Goal: Check status: Check status

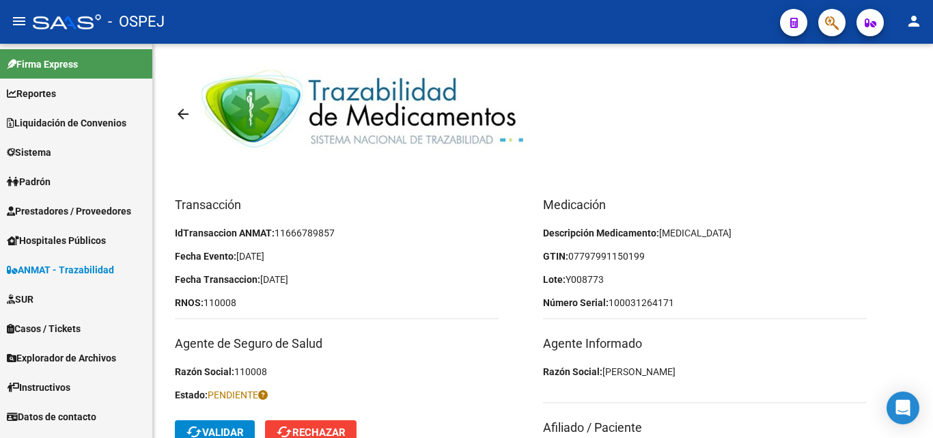
scroll to position [137, 0]
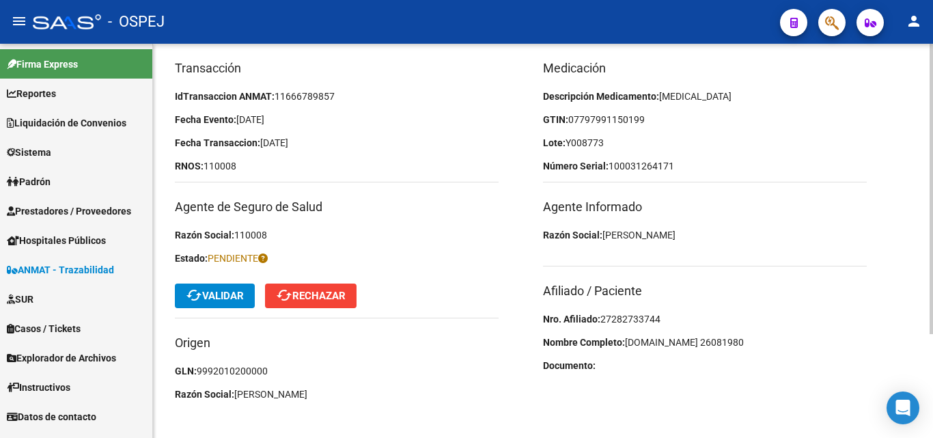
click at [441, 111] on div "Transacción IdTransaccion ANMAT: 11666789857 Fecha Evento: [DATE] Fecha Transac…" at bounding box center [359, 234] width 368 height 351
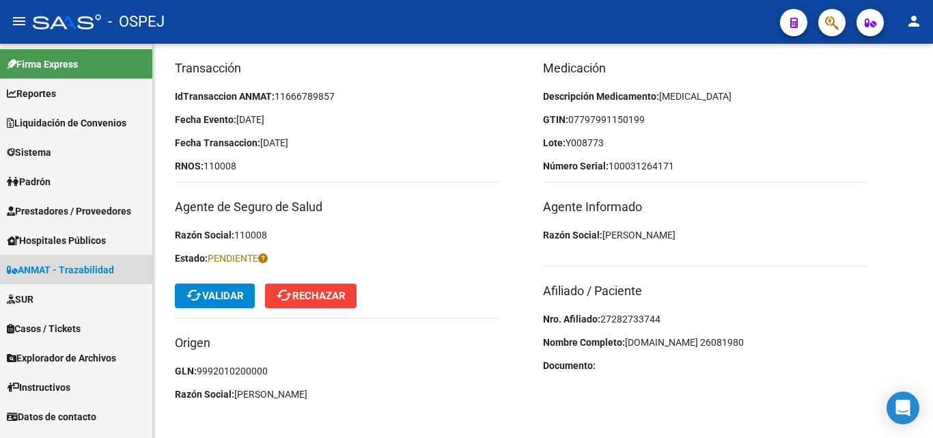
click at [59, 268] on span "ANMAT - Trazabilidad" at bounding box center [60, 269] width 107 height 15
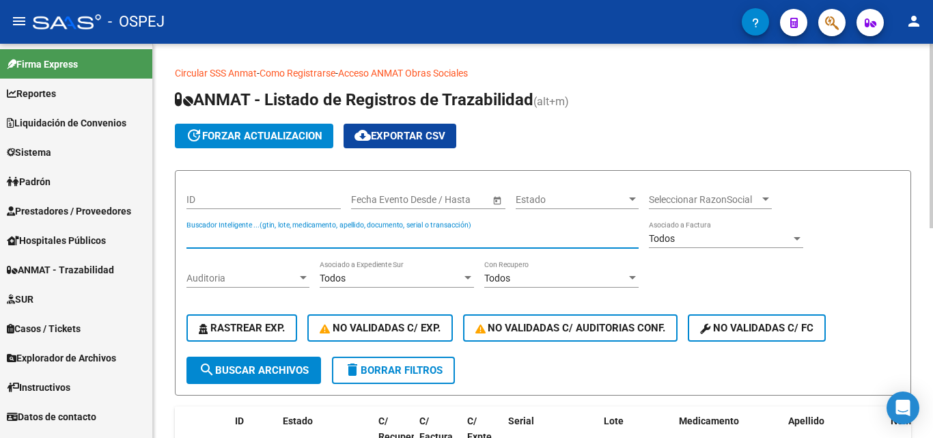
click at [208, 233] on input "Buscador Inteligente ...(gtin, lote, medicamento, apellido, documento, serial o…" at bounding box center [413, 239] width 452 height 12
type input "100031264171"
click at [276, 381] on button "search Buscar Archivos" at bounding box center [254, 370] width 135 height 27
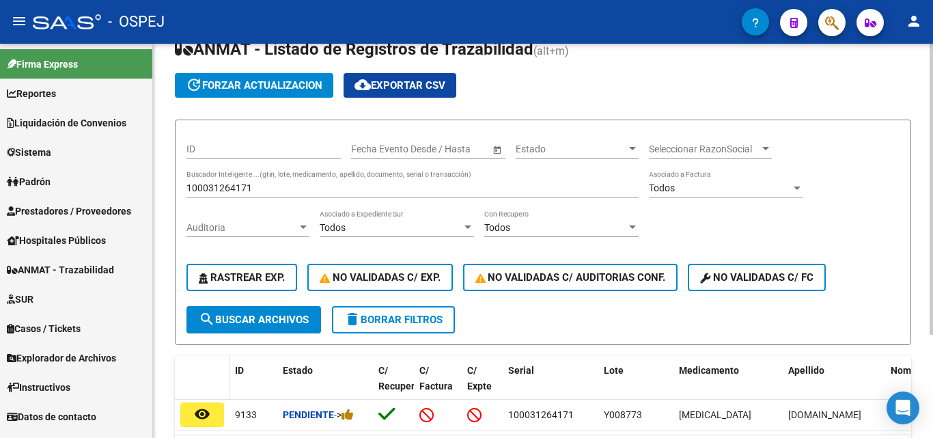
scroll to position [68, 0]
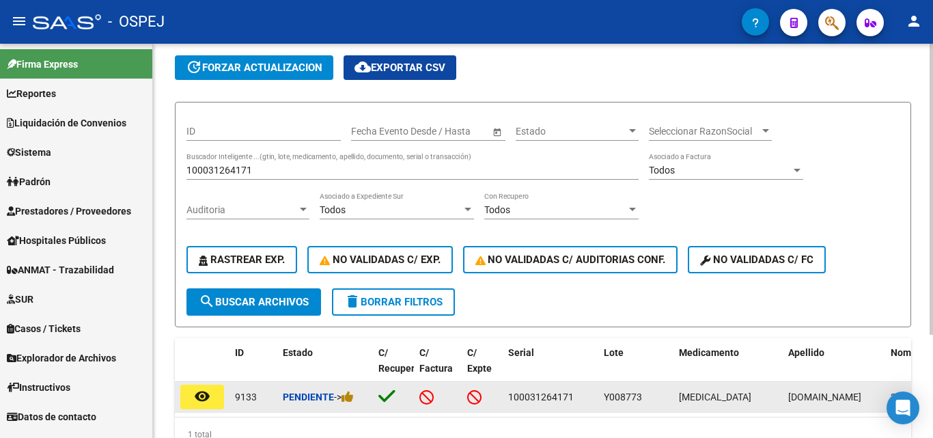
click at [214, 398] on button "remove_red_eye" at bounding box center [202, 397] width 44 height 25
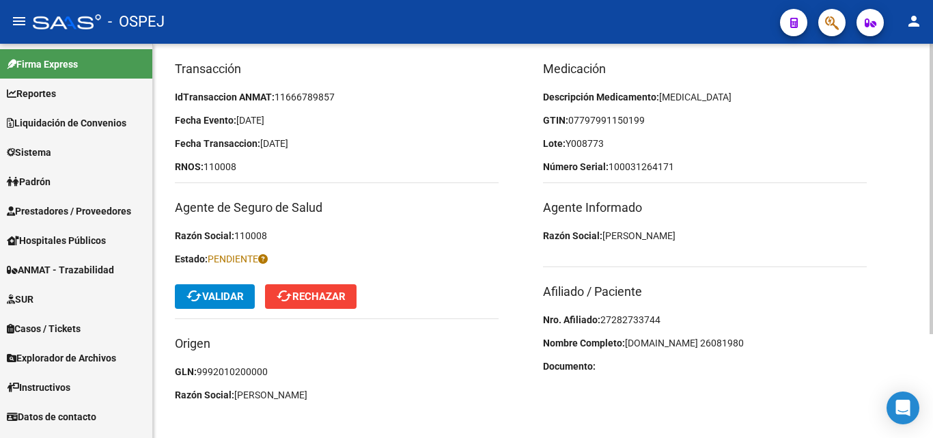
scroll to position [141, 0]
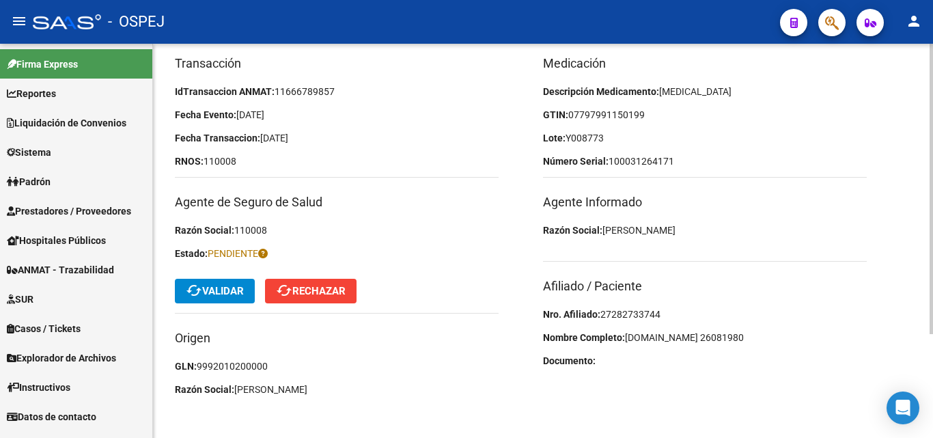
click at [610, 313] on span "27282733744" at bounding box center [631, 314] width 60 height 11
copy span "27282733744"
click at [708, 337] on p "Nombre Completo: [DOMAIN_NAME] 26081980" at bounding box center [705, 337] width 324 height 15
click at [634, 112] on span "07797991150199" at bounding box center [606, 114] width 77 height 11
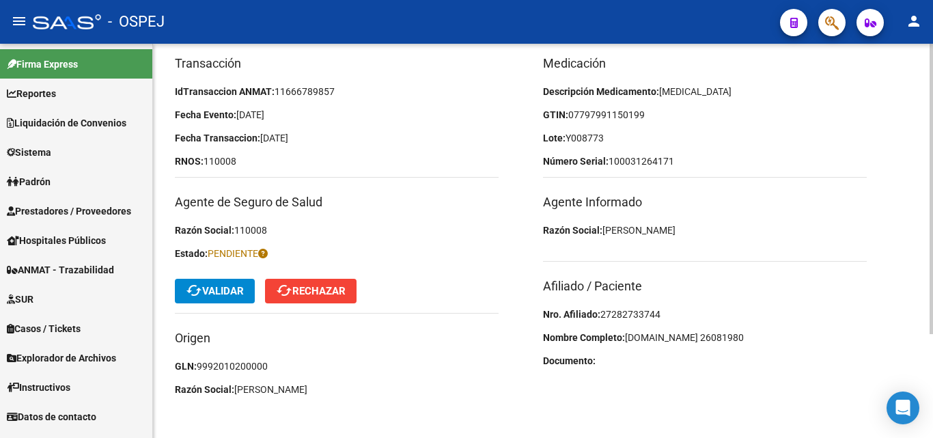
click at [631, 139] on p "Lote: Y008773" at bounding box center [705, 137] width 324 height 15
click at [223, 294] on span "cached Validar" at bounding box center [215, 291] width 58 height 12
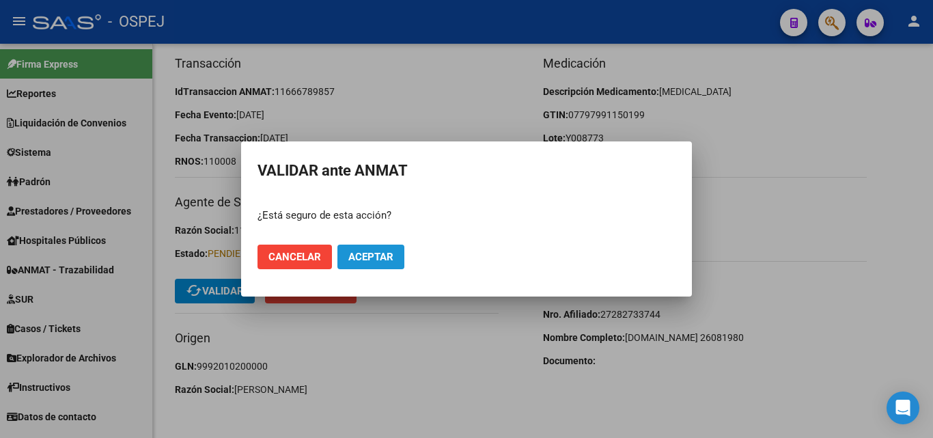
click at [368, 261] on span "Aceptar" at bounding box center [370, 257] width 45 height 12
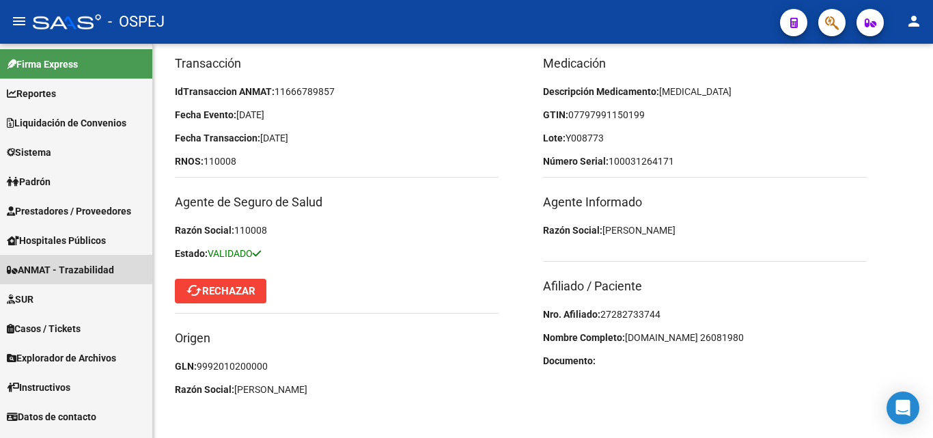
click at [76, 269] on span "ANMAT - Trazabilidad" at bounding box center [60, 269] width 107 height 15
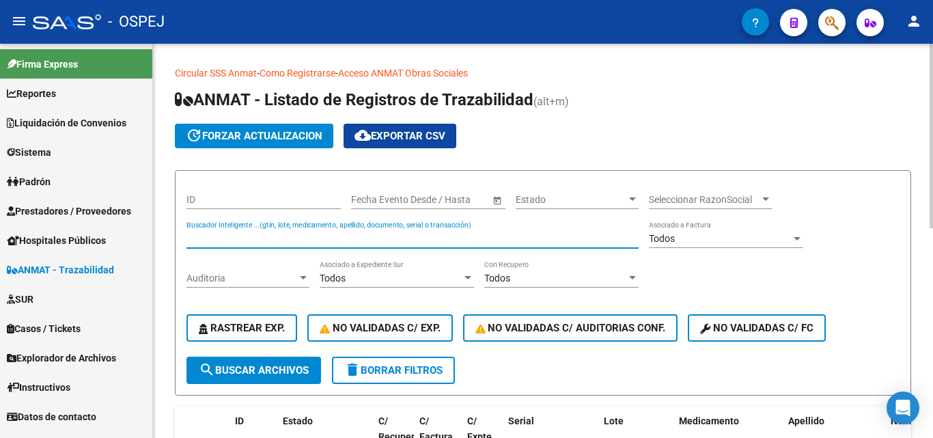
click at [230, 241] on input "Buscador Inteligente ...(gtin, lote, medicamento, apellido, documento, serial o…" at bounding box center [413, 239] width 452 height 12
type input "0000087196"
click at [282, 364] on span "search Buscar Archivos" at bounding box center [254, 370] width 110 height 12
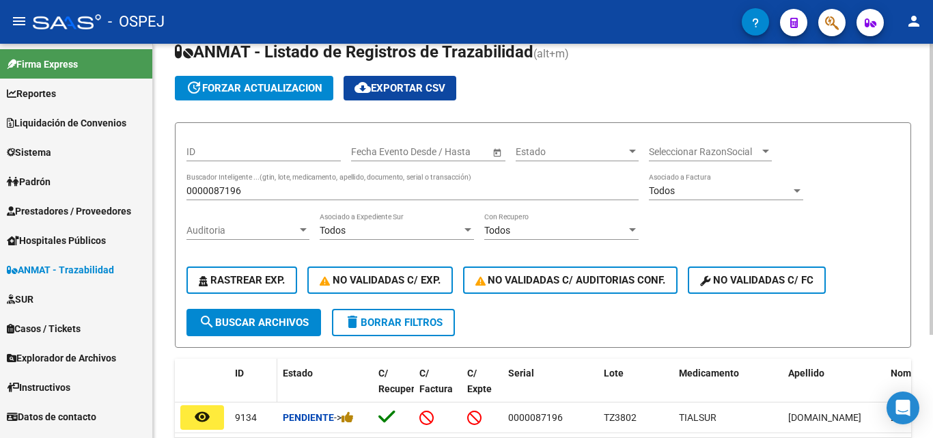
scroll to position [68, 0]
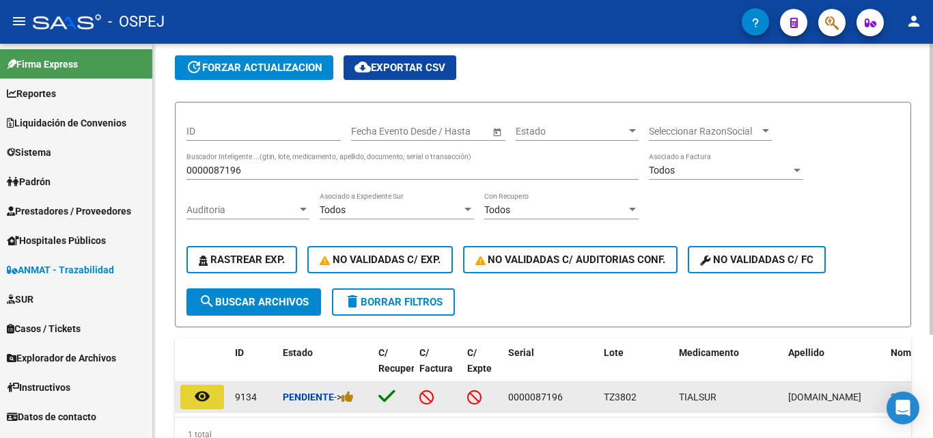
click at [193, 403] on button "remove_red_eye" at bounding box center [202, 397] width 44 height 25
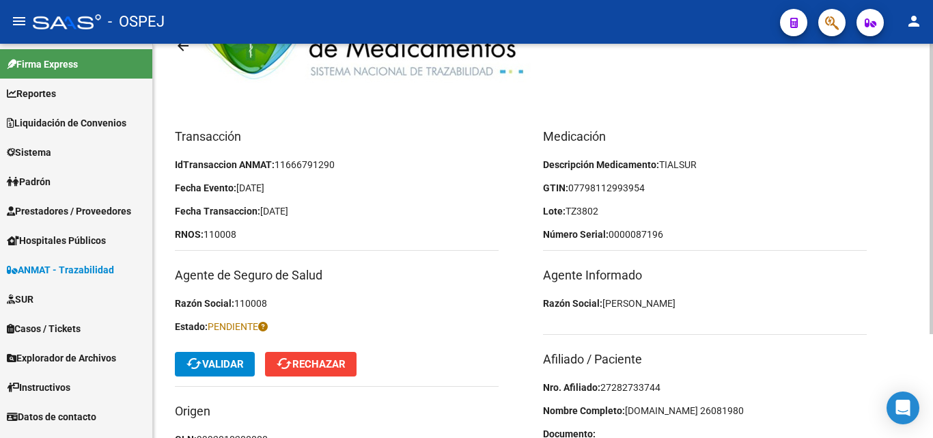
scroll to position [137, 0]
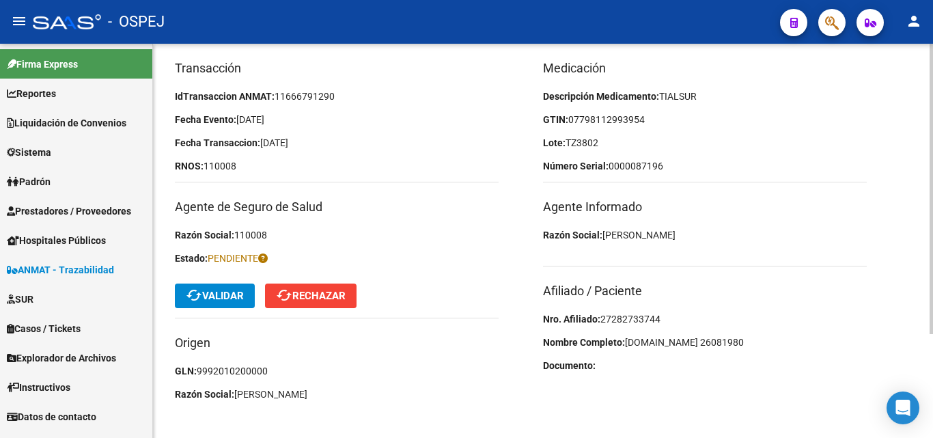
click at [648, 312] on p "Nro. Afiliado: 27282733744" at bounding box center [705, 319] width 324 height 15
click at [648, 315] on span "27282733744" at bounding box center [631, 319] width 60 height 11
click at [648, 316] on span "27282733744" at bounding box center [631, 319] width 60 height 11
copy span "27282733744"
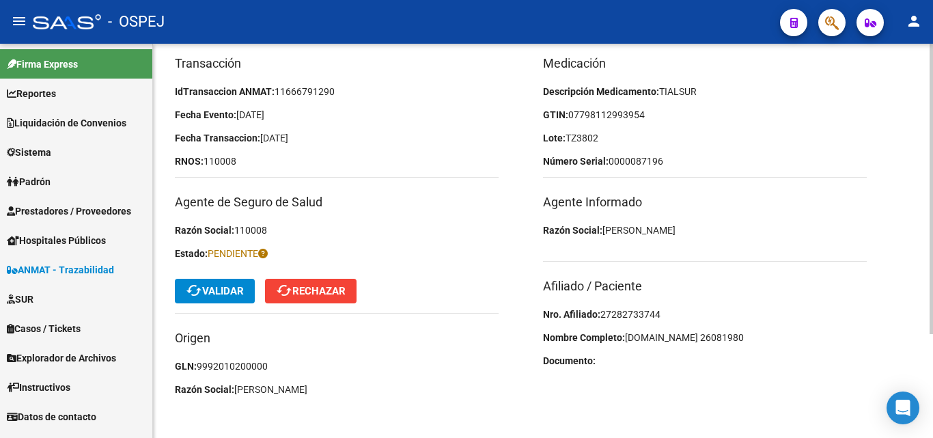
click at [624, 116] on span "07798112993954" at bounding box center [606, 114] width 77 height 11
click at [633, 112] on span "07798112993954" at bounding box center [606, 114] width 77 height 11
click at [642, 112] on span "07798112993954" at bounding box center [606, 114] width 77 height 11
click at [627, 133] on p "Lote: TZ3802" at bounding box center [705, 137] width 324 height 15
click at [203, 292] on span "cached Validar" at bounding box center [215, 291] width 58 height 12
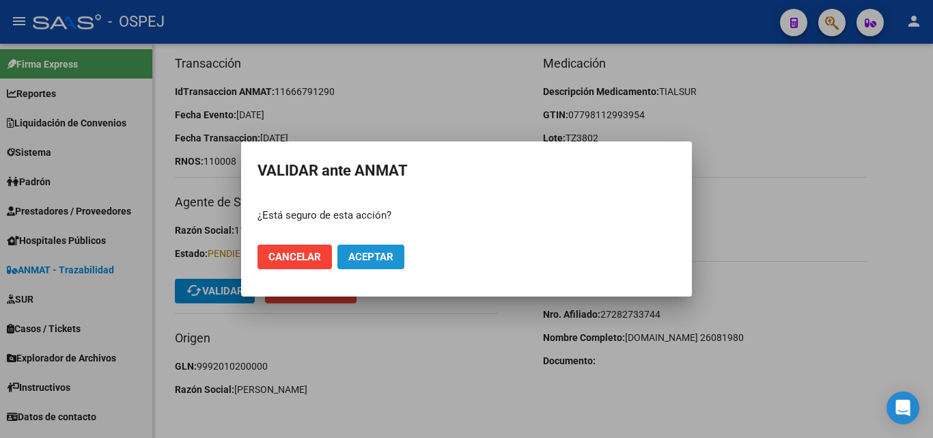
click at [383, 252] on span "Aceptar" at bounding box center [370, 257] width 45 height 12
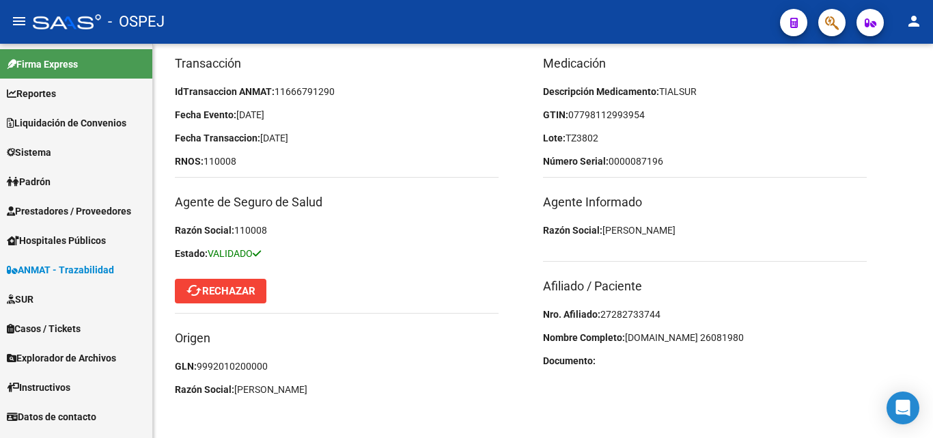
click at [81, 269] on span "ANMAT - Trazabilidad" at bounding box center [60, 269] width 107 height 15
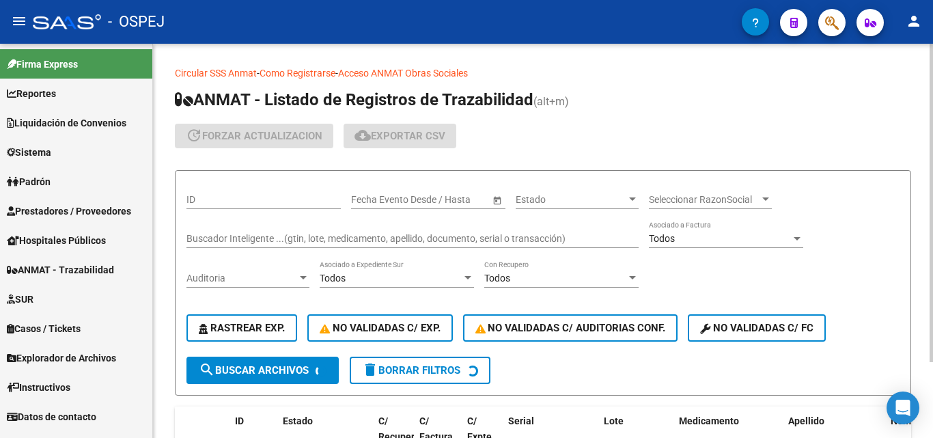
drag, startPoint x: 251, startPoint y: 240, endPoint x: 252, endPoint y: 176, distance: 64.9
click at [251, 240] on input "Buscador Inteligente ...(gtin, lote, medicamento, apellido, documento, serial o…" at bounding box center [413, 239] width 452 height 12
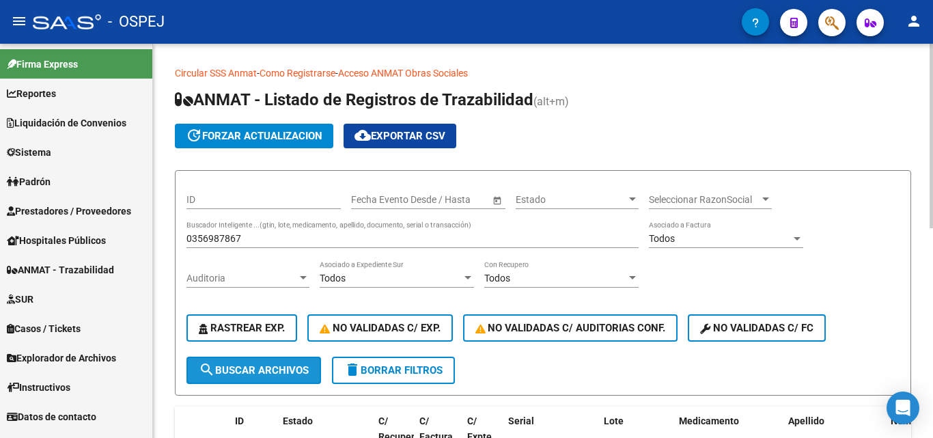
click at [221, 368] on span "search Buscar Archivos" at bounding box center [254, 370] width 110 height 12
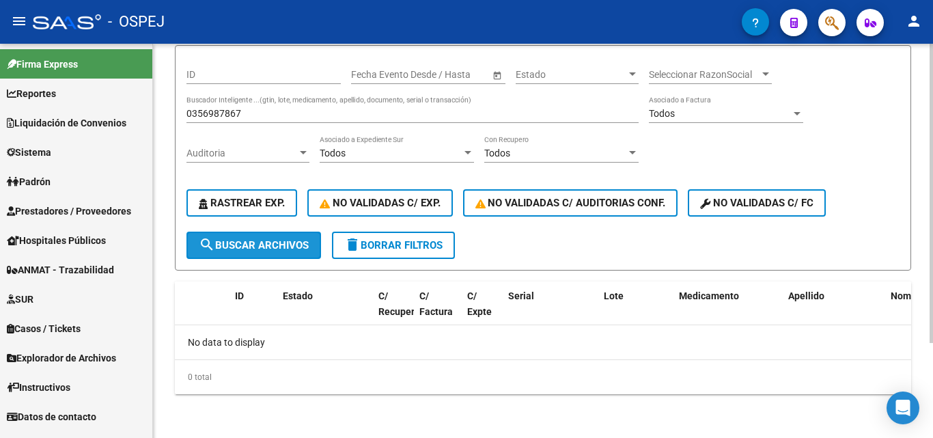
drag, startPoint x: 239, startPoint y: 250, endPoint x: 233, endPoint y: 229, distance: 22.1
click at [238, 250] on span "search Buscar Archivos" at bounding box center [254, 245] width 110 height 12
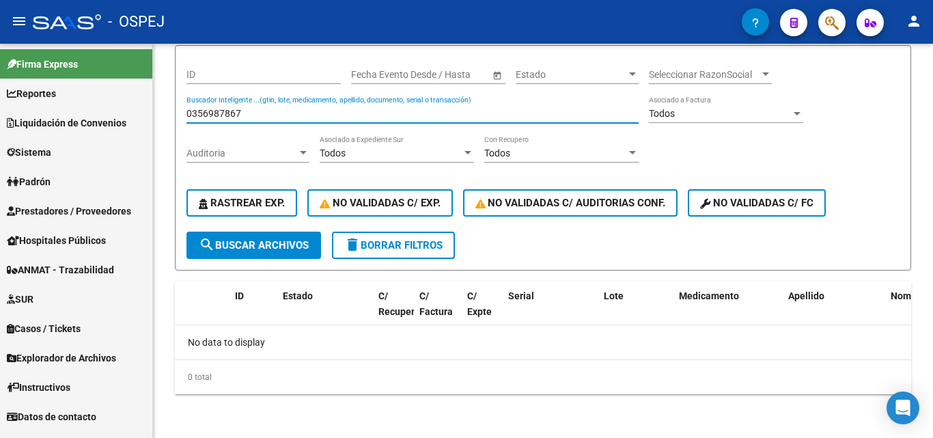
drag, startPoint x: 249, startPoint y: 109, endPoint x: 0, endPoint y: 109, distance: 248.7
click at [0, 109] on mat-sidenav-container "Firma Express Reportes Ingresos Devengados Detalles por CUIL RG Detalles - MT/P…" at bounding box center [466, 241] width 933 height 394
type input "0356987867"
click at [220, 249] on span "search Buscar Archivos" at bounding box center [254, 245] width 110 height 12
drag, startPoint x: 248, startPoint y: 111, endPoint x: 122, endPoint y: 109, distance: 126.4
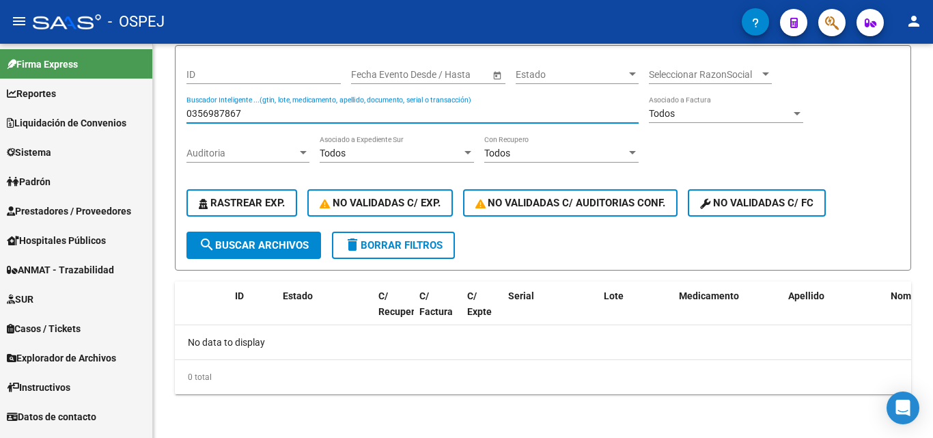
click at [122, 109] on mat-sidenav-container "Firma Express Reportes Ingresos Devengados Detalles por CUIL RG Detalles - MT/P…" at bounding box center [466, 241] width 933 height 394
click at [255, 246] on span "search Buscar Archivos" at bounding box center [254, 245] width 110 height 12
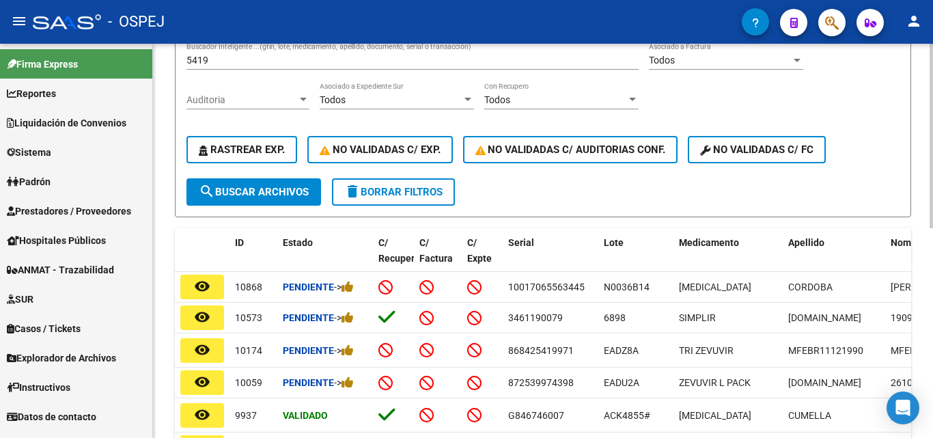
scroll to position [174, 0]
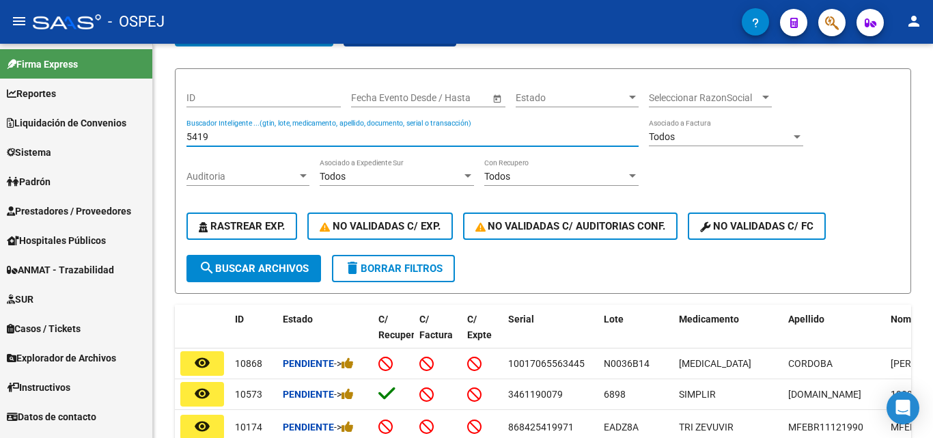
drag, startPoint x: 222, startPoint y: 64, endPoint x: 74, endPoint y: 3, distance: 159.6
click at [58, 40] on div "menu - OSPEJ person Firma Express Reportes Ingresos Devengados Detalles por CUI…" at bounding box center [466, 219] width 933 height 438
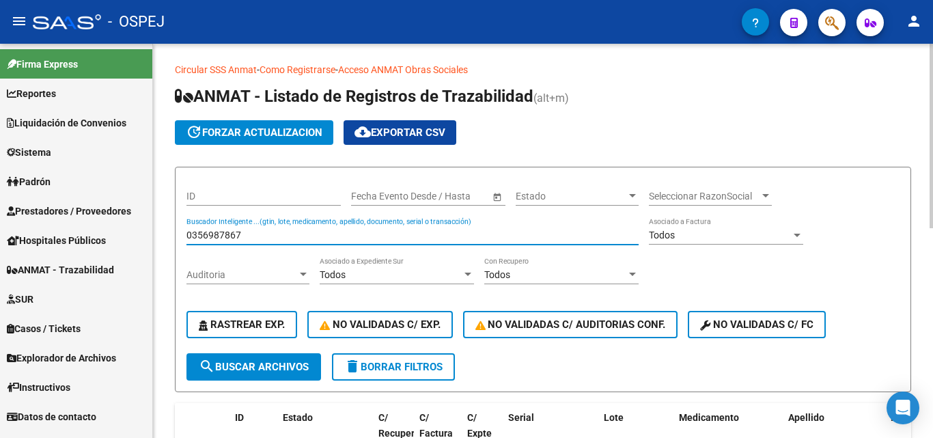
type input "0356987867"
click at [277, 366] on span "search Buscar Archivos" at bounding box center [254, 367] width 110 height 12
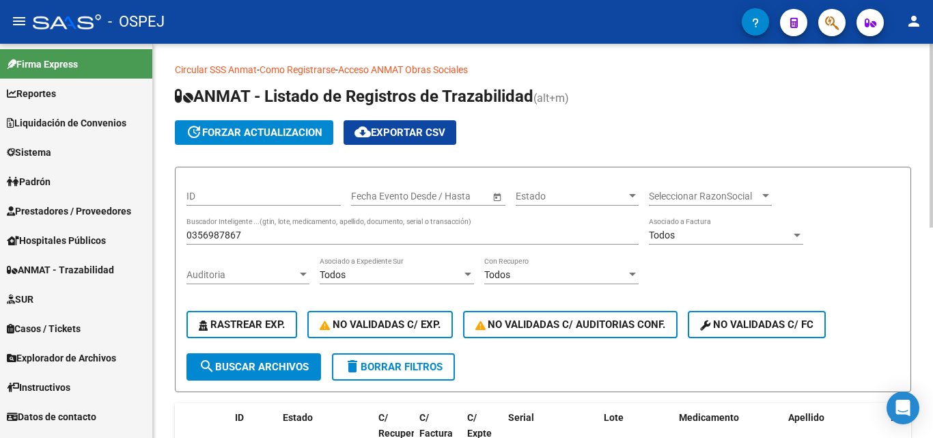
scroll to position [125, 0]
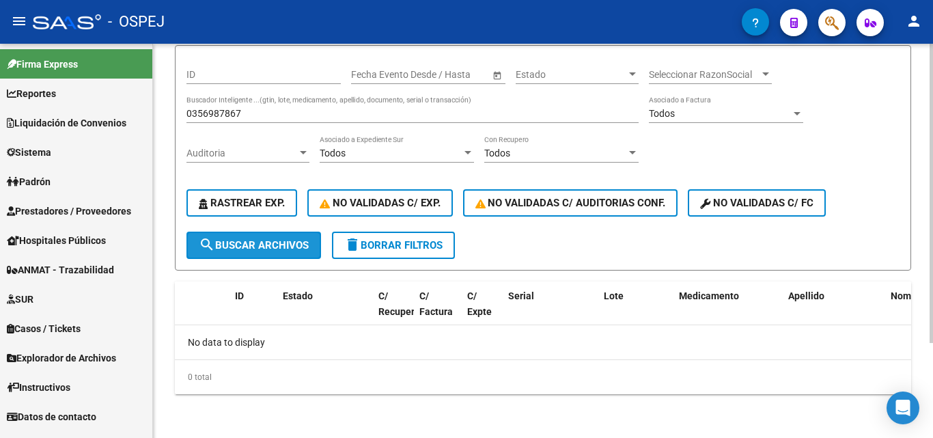
click at [297, 248] on span "search Buscar Archivos" at bounding box center [254, 245] width 110 height 12
